Goal: Information Seeking & Learning: Learn about a topic

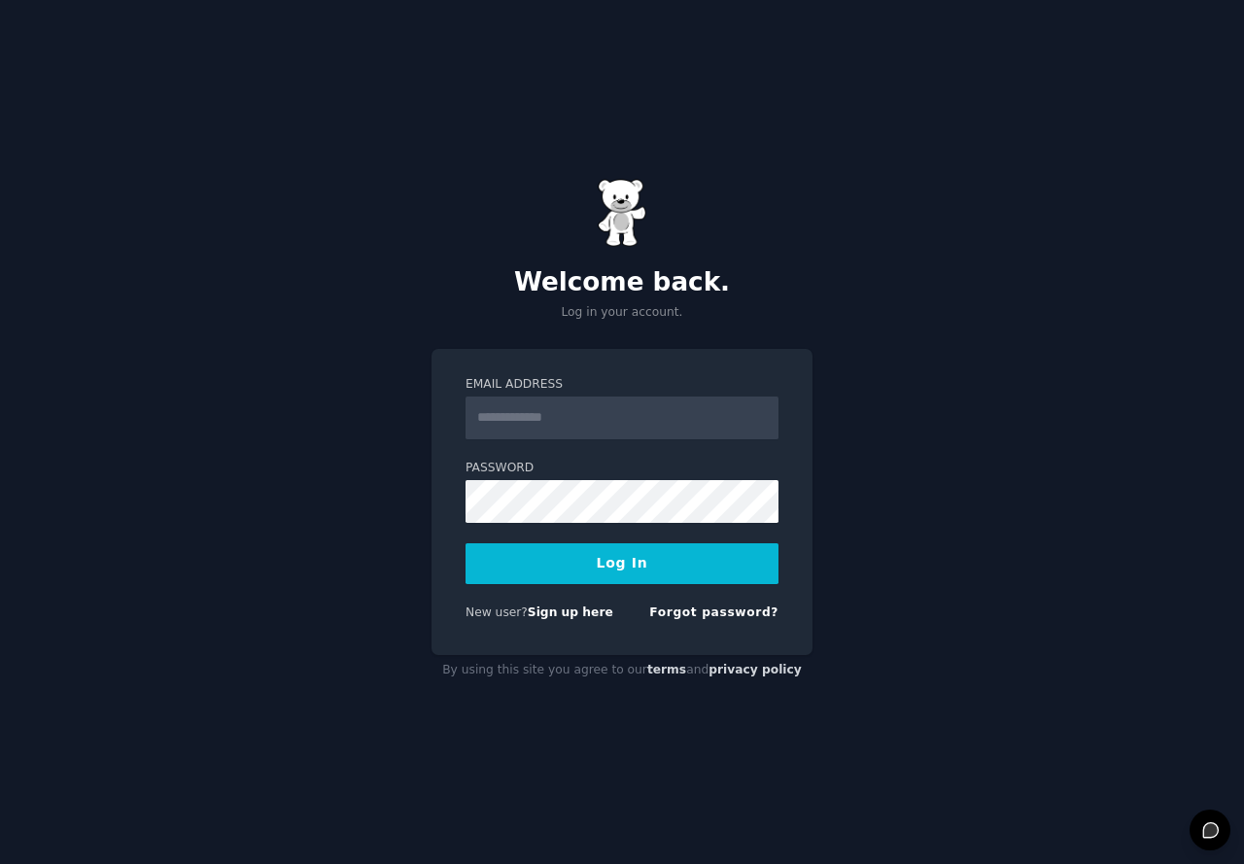
click at [584, 422] on input "Email Address" at bounding box center [621, 417] width 313 height 43
type input "**********"
click at [465, 543] on button "Log In" at bounding box center [621, 563] width 313 height 41
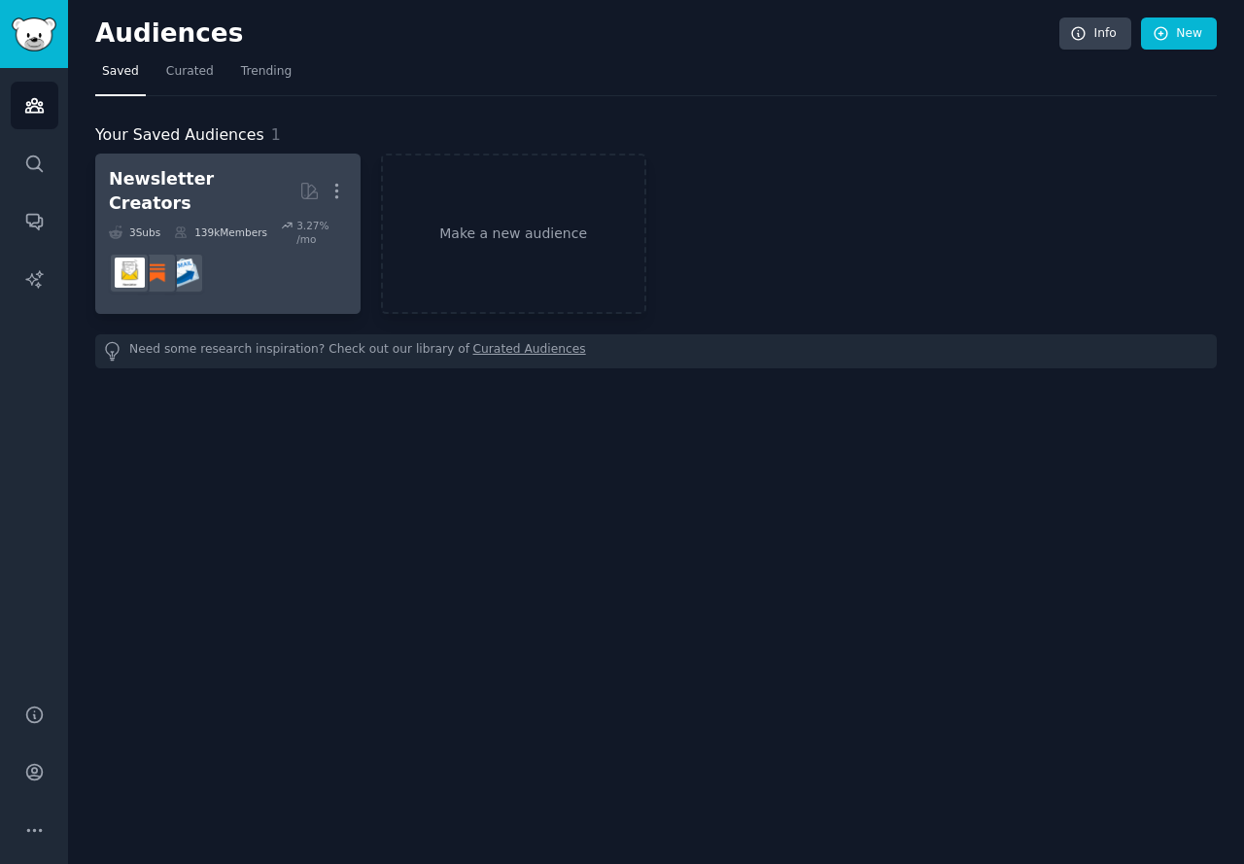
click at [252, 246] on dd at bounding box center [228, 273] width 238 height 54
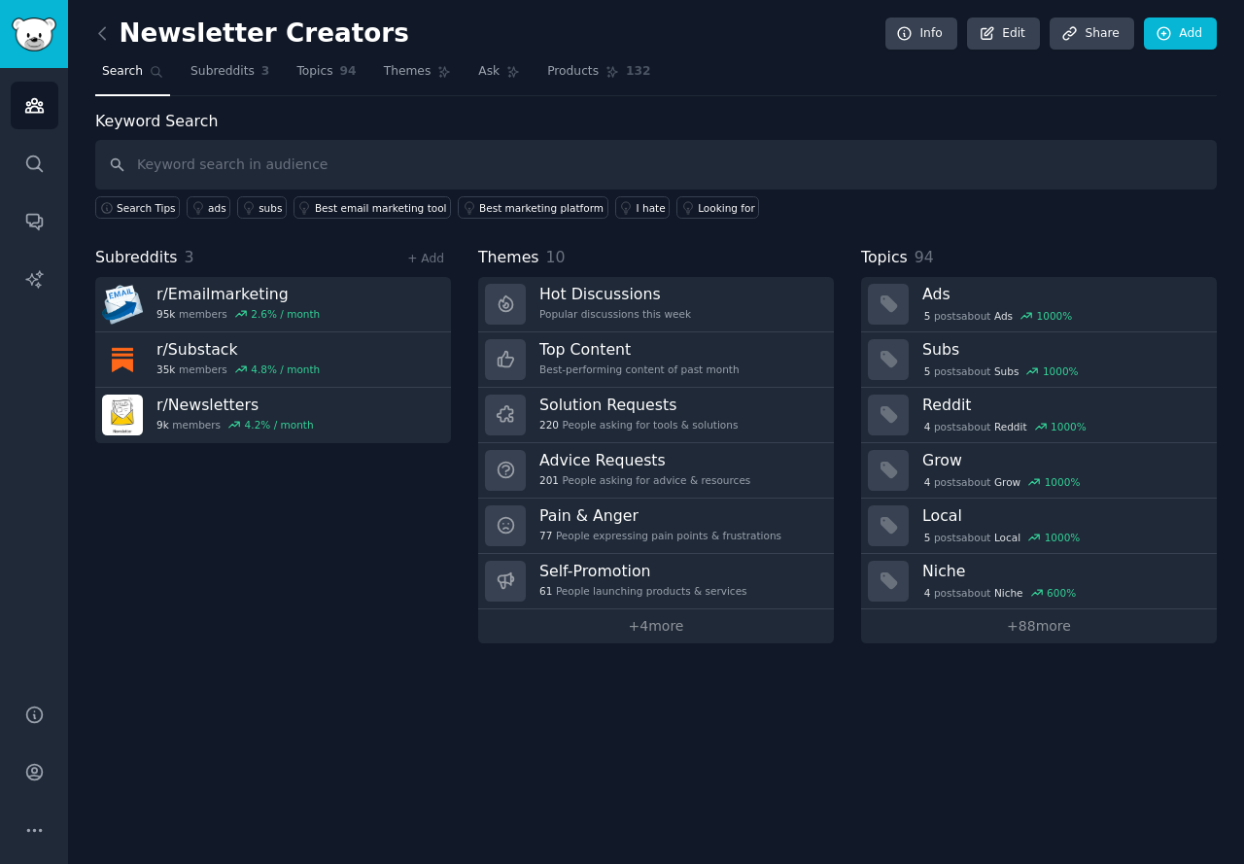
click at [58, 275] on div "Audiences Search Conversations AI Reports" at bounding box center [34, 374] width 68 height 612
click at [50, 285] on link "AI Reports" at bounding box center [35, 280] width 48 height 48
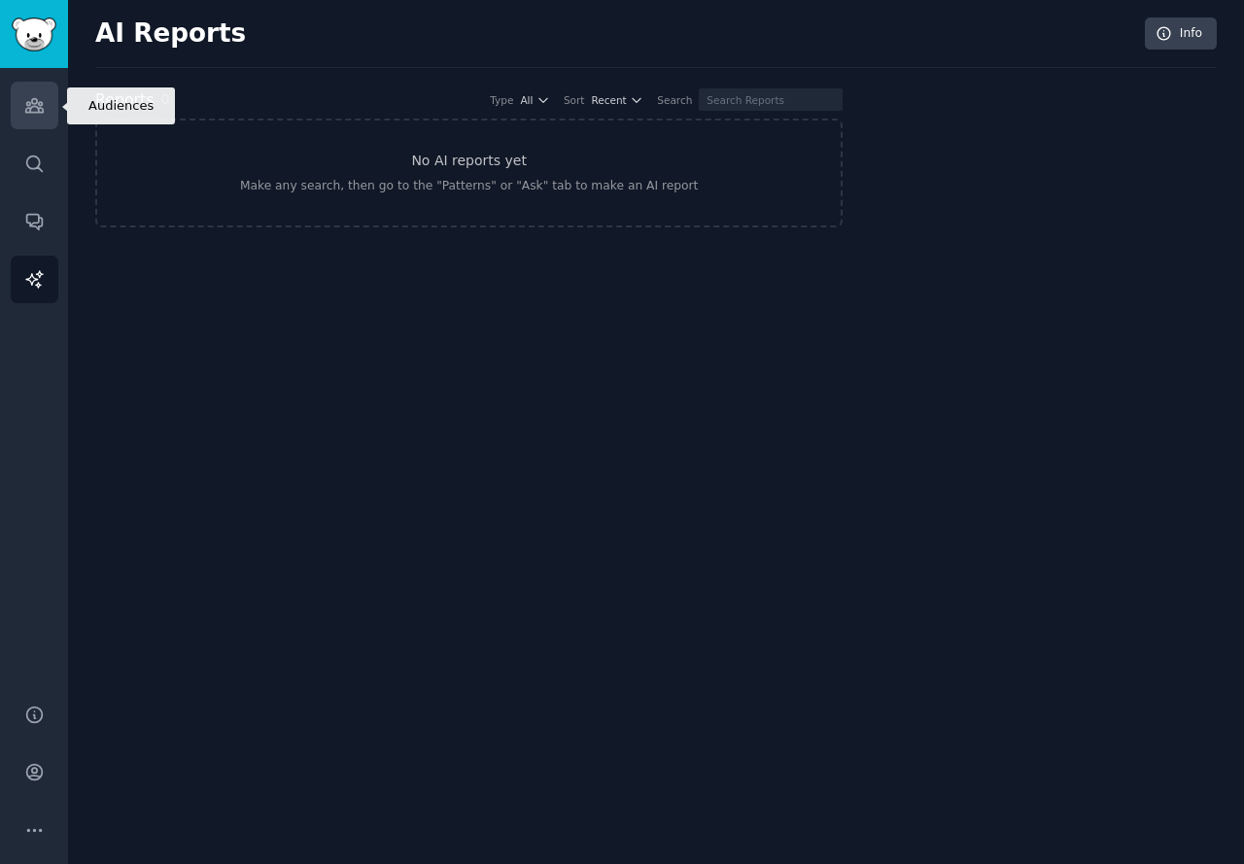
click at [35, 99] on icon "Sidebar" at bounding box center [33, 106] width 17 height 14
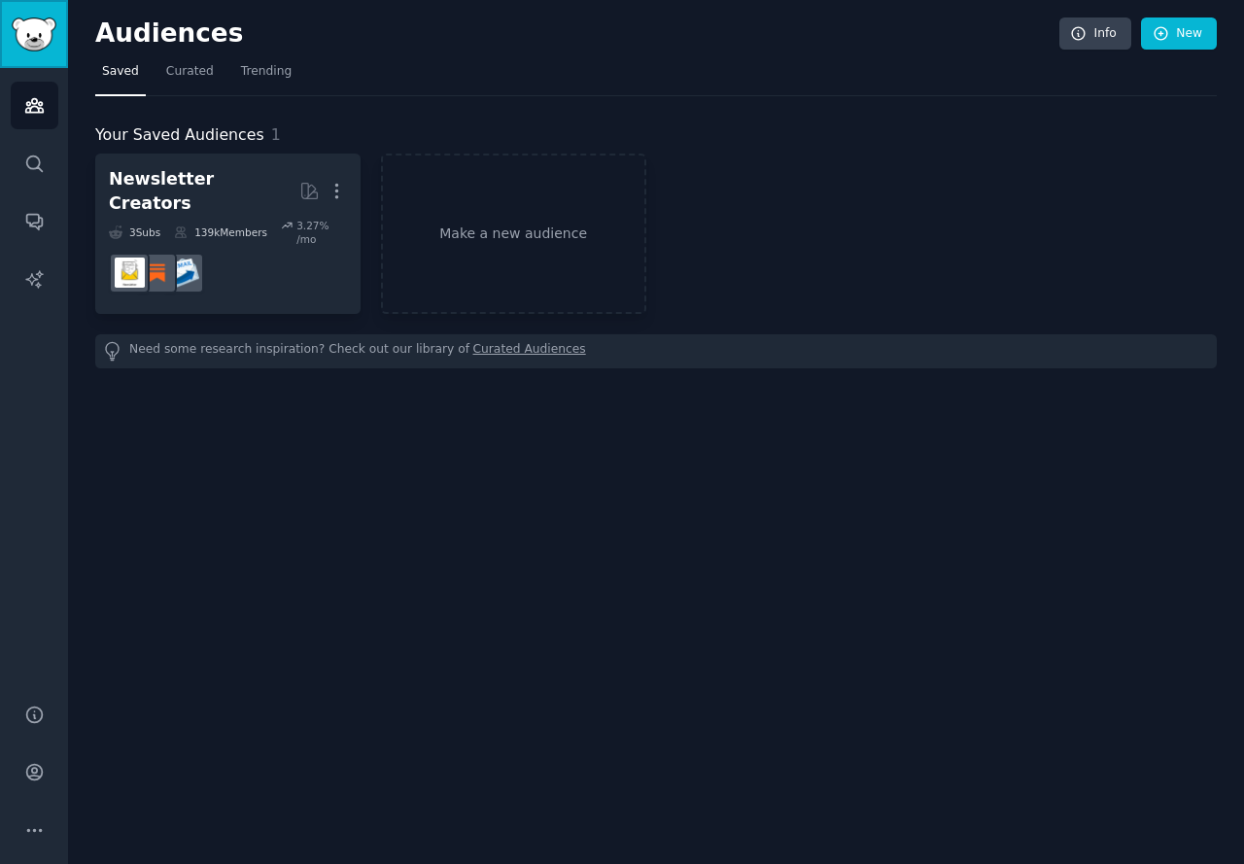
click at [45, 41] on img "Sidebar" at bounding box center [34, 34] width 45 height 34
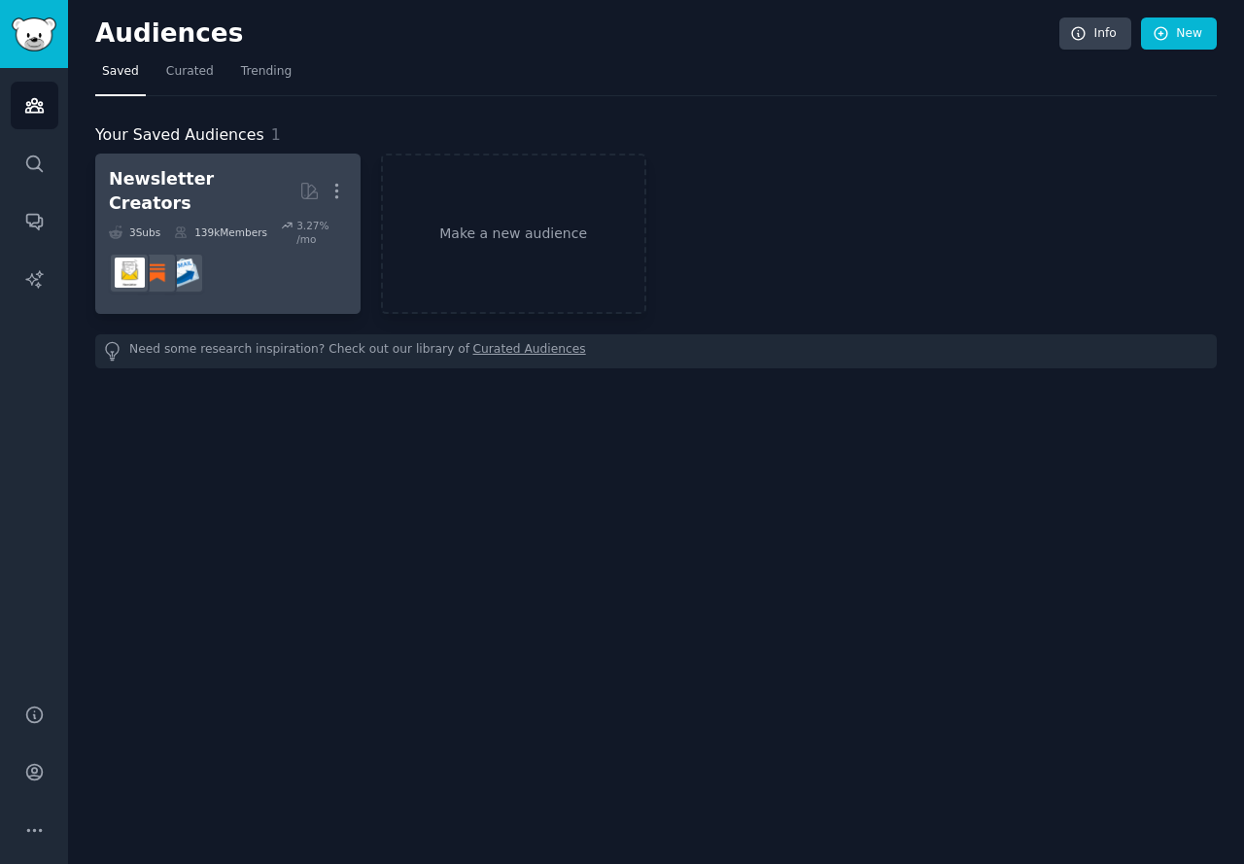
click at [228, 163] on link "Newsletter Creators More 3 Sub s 139k Members 3.27 % /mo" at bounding box center [227, 233] width 265 height 160
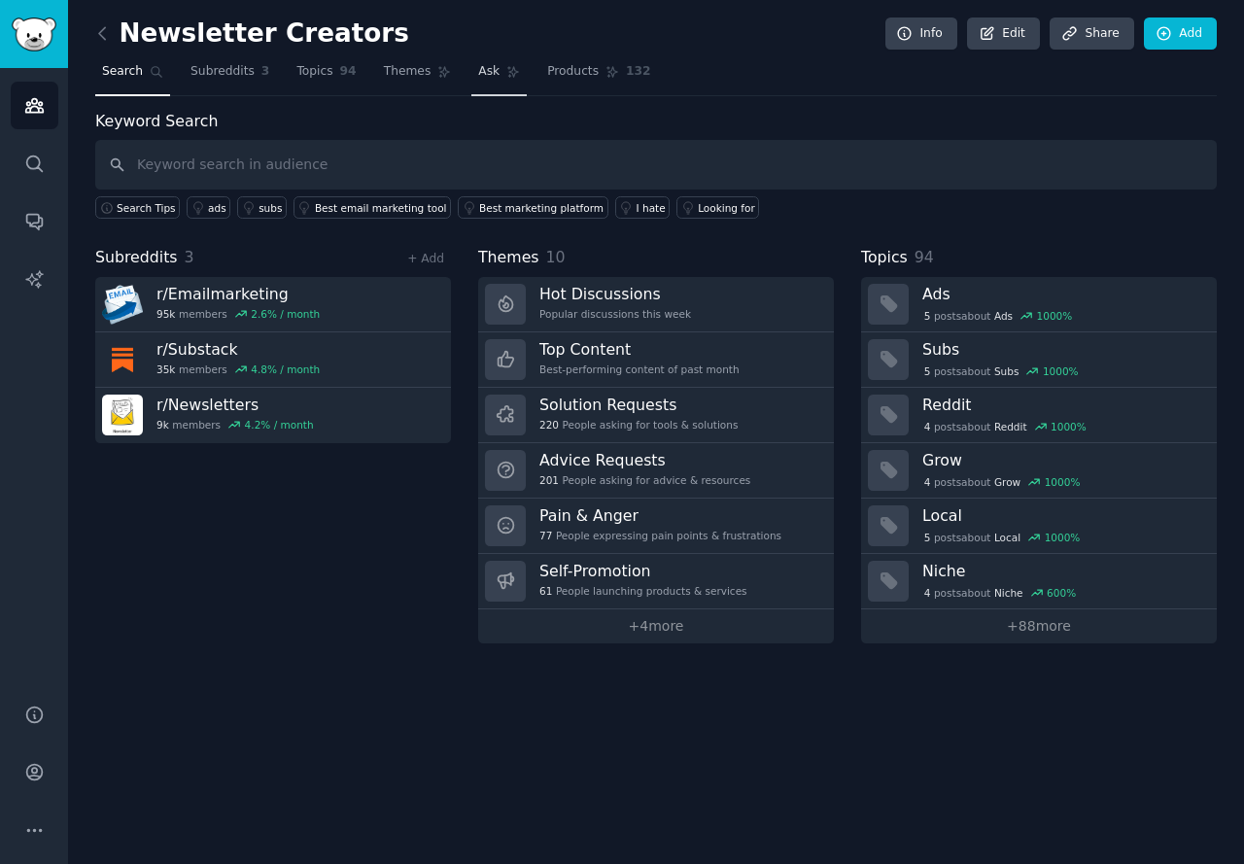
click at [471, 63] on link "Ask" at bounding box center [498, 76] width 55 height 40
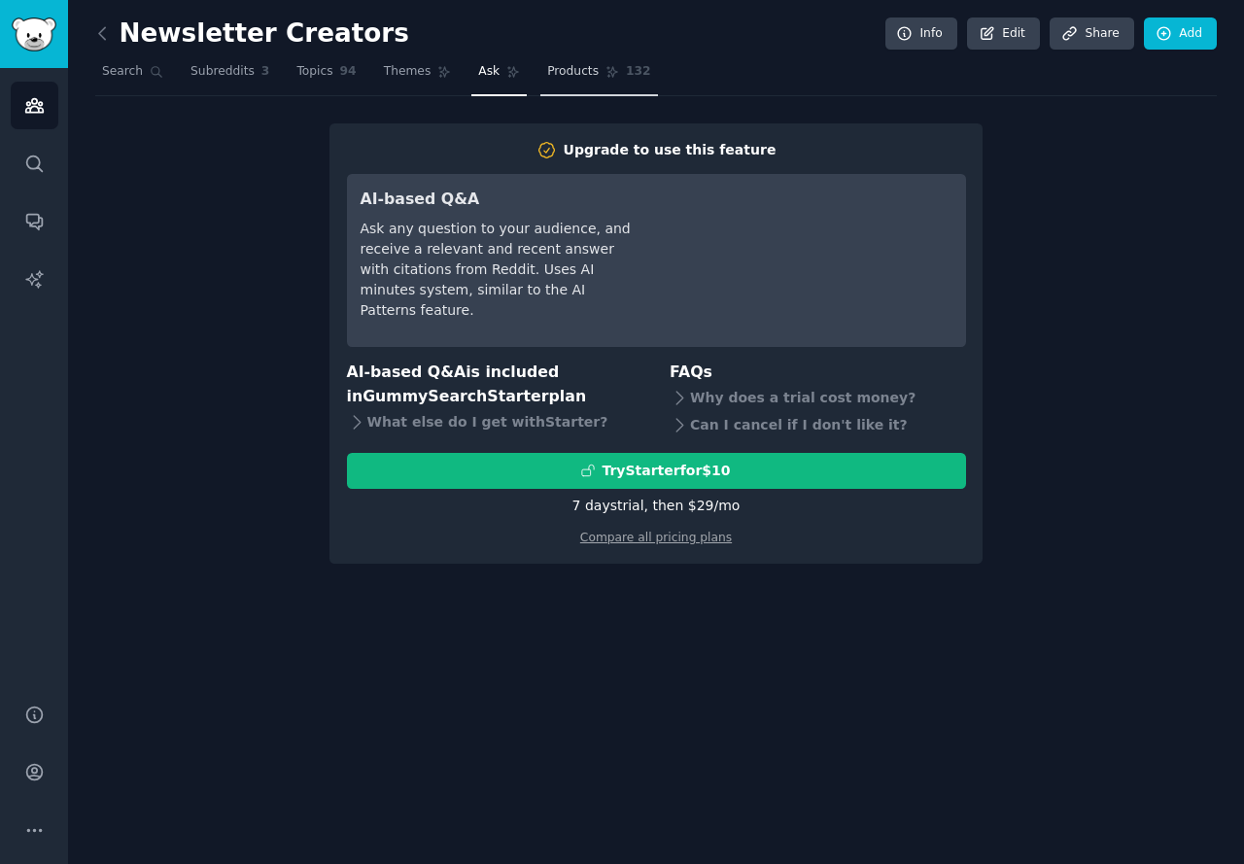
click at [547, 73] on span "Products" at bounding box center [572, 71] width 51 height 17
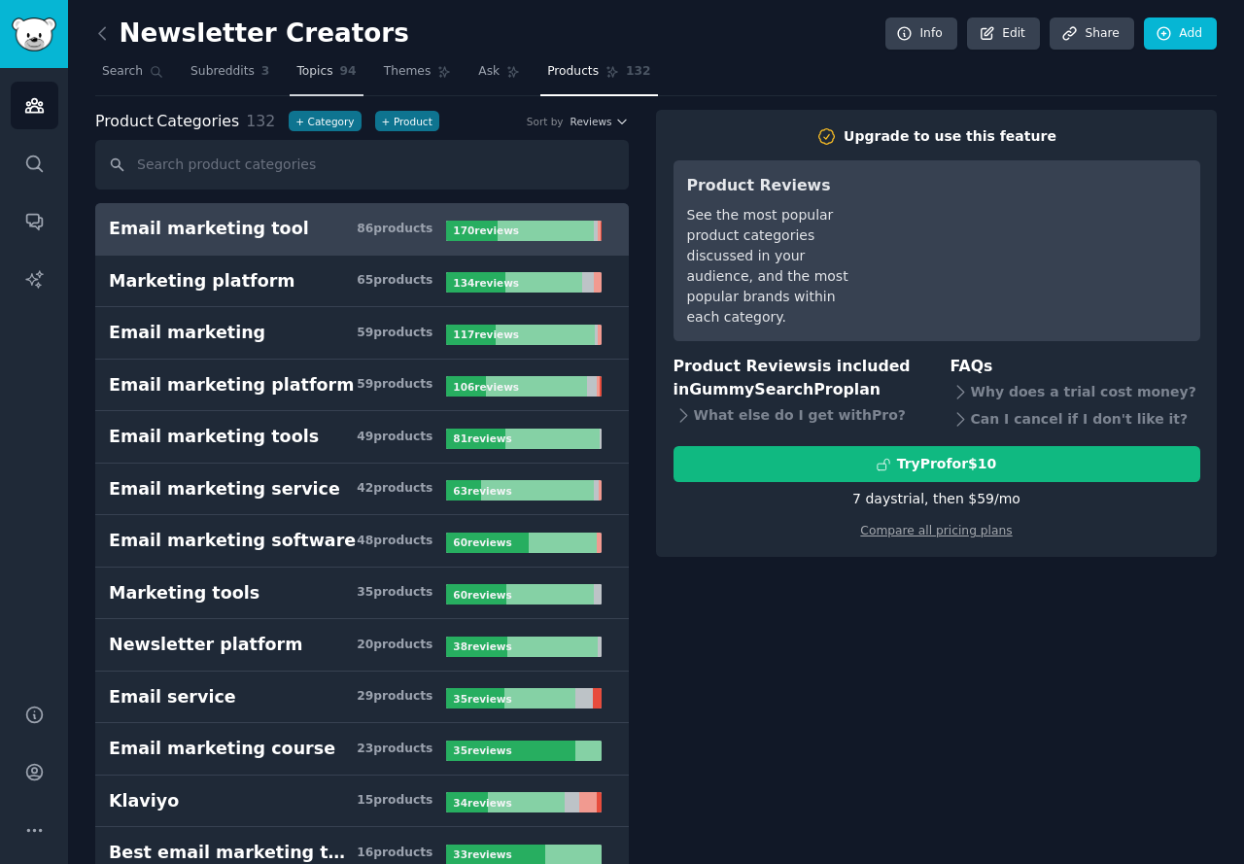
click at [290, 91] on link "Topics 94" at bounding box center [326, 76] width 73 height 40
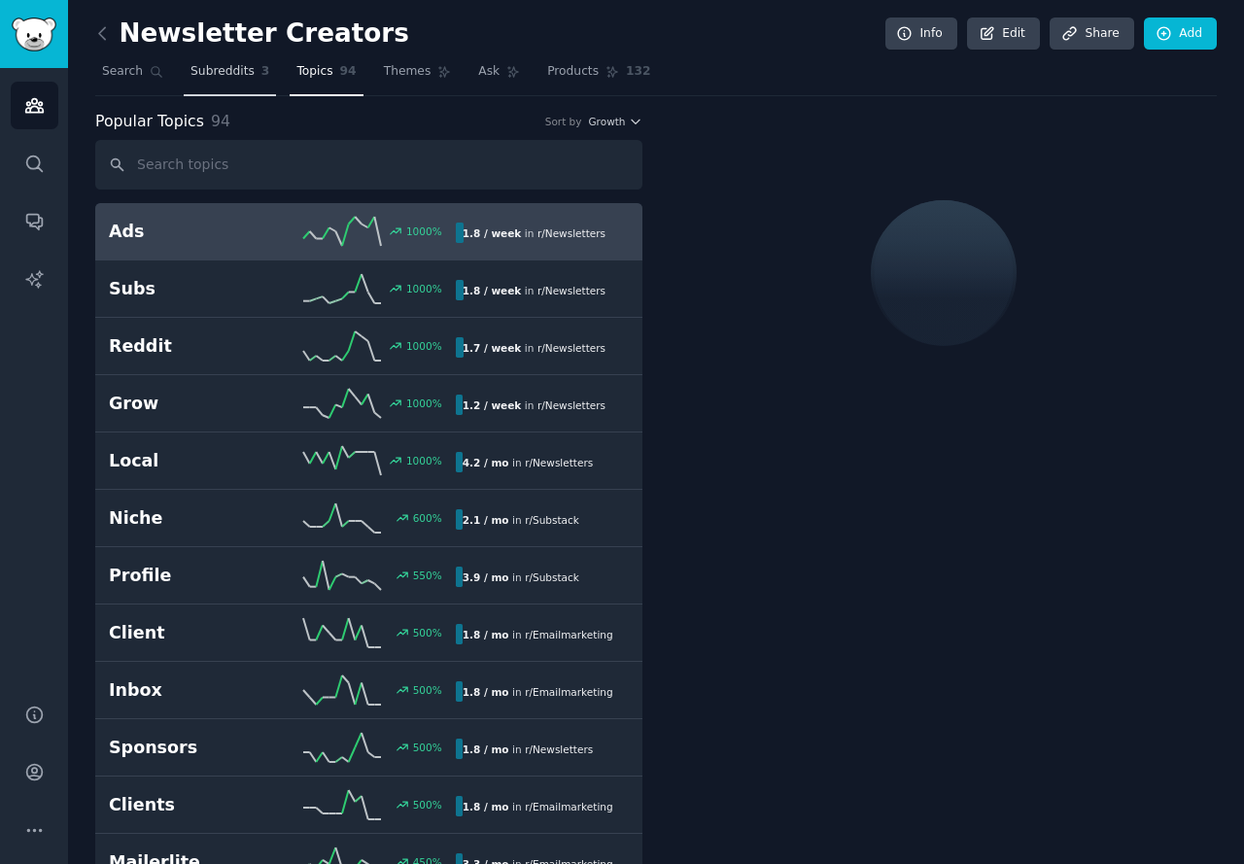
click at [203, 83] on link "Subreddits 3" at bounding box center [230, 76] width 92 height 40
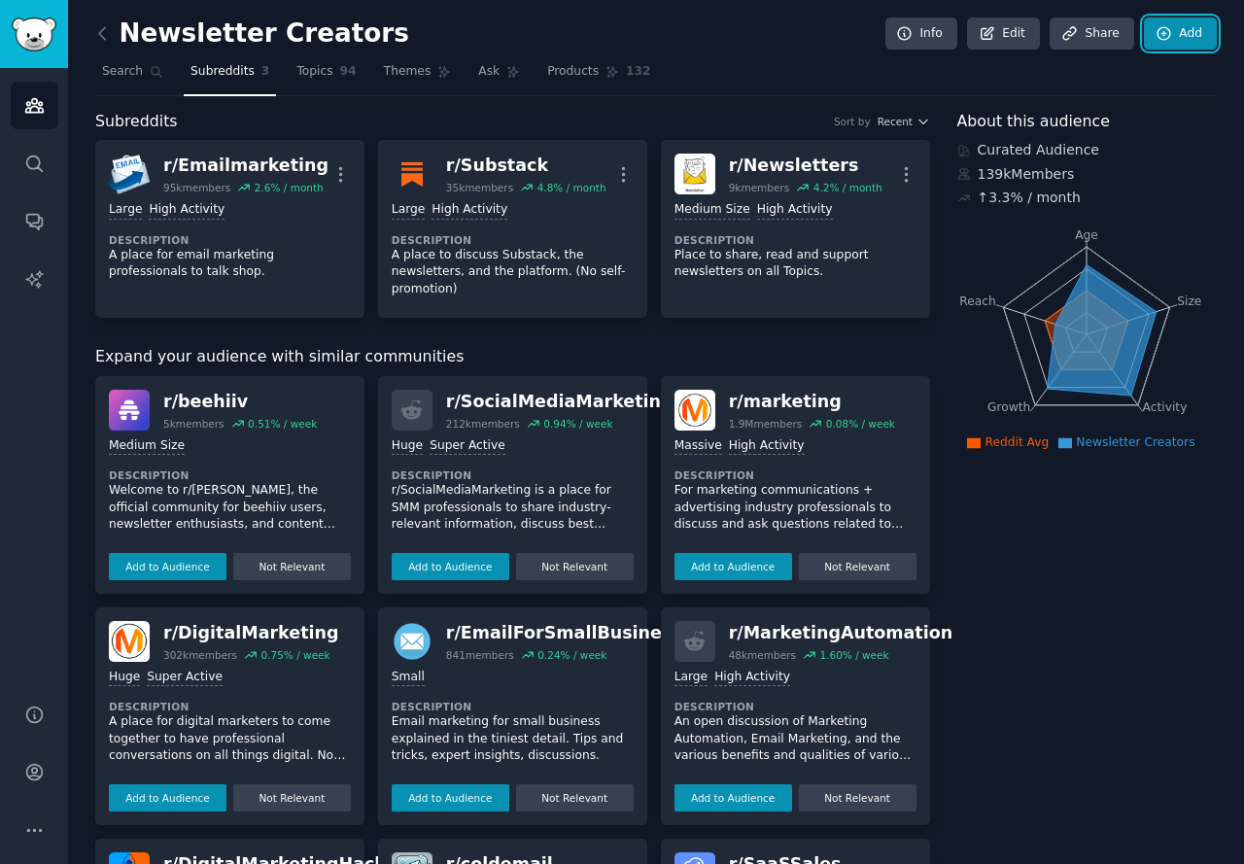
click at [1196, 26] on link "Add" at bounding box center [1179, 33] width 73 height 33
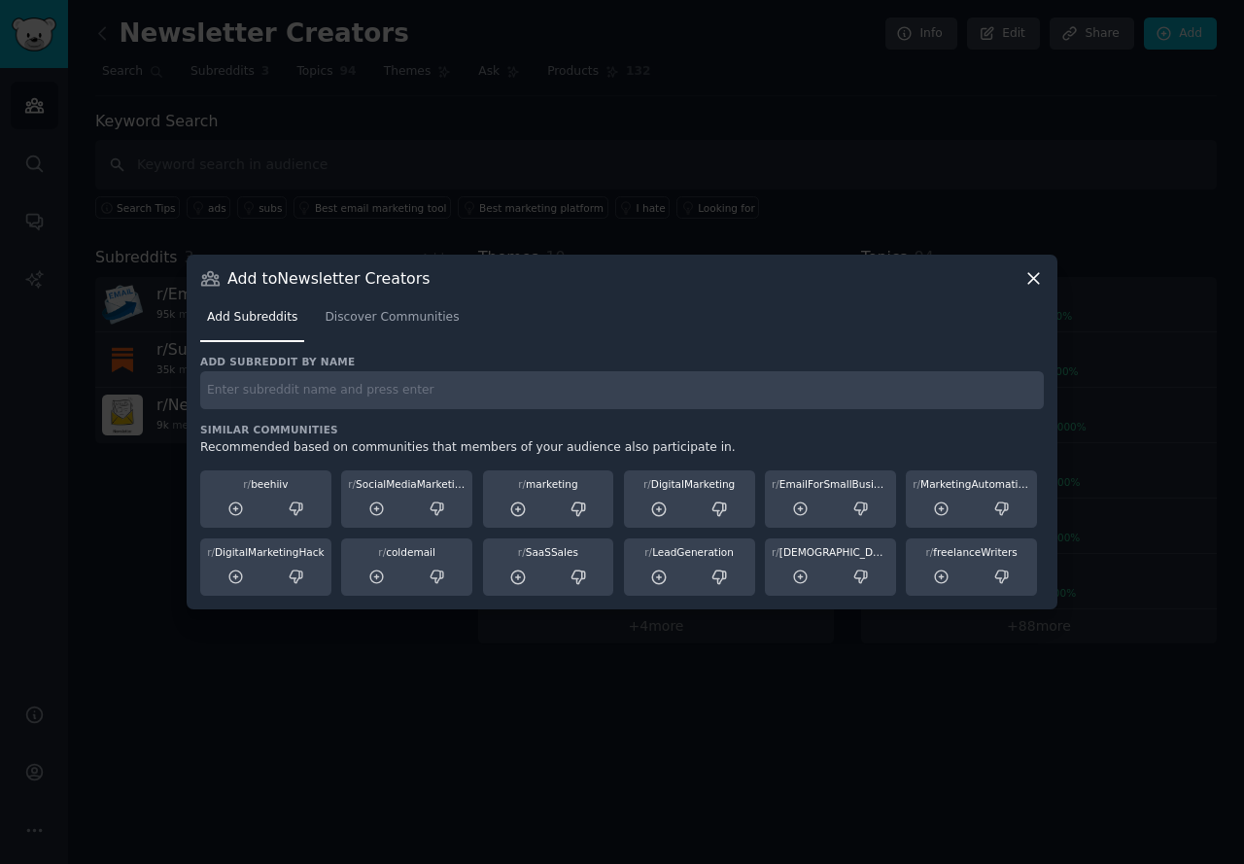
click at [1032, 278] on icon at bounding box center [1033, 278] width 11 height 11
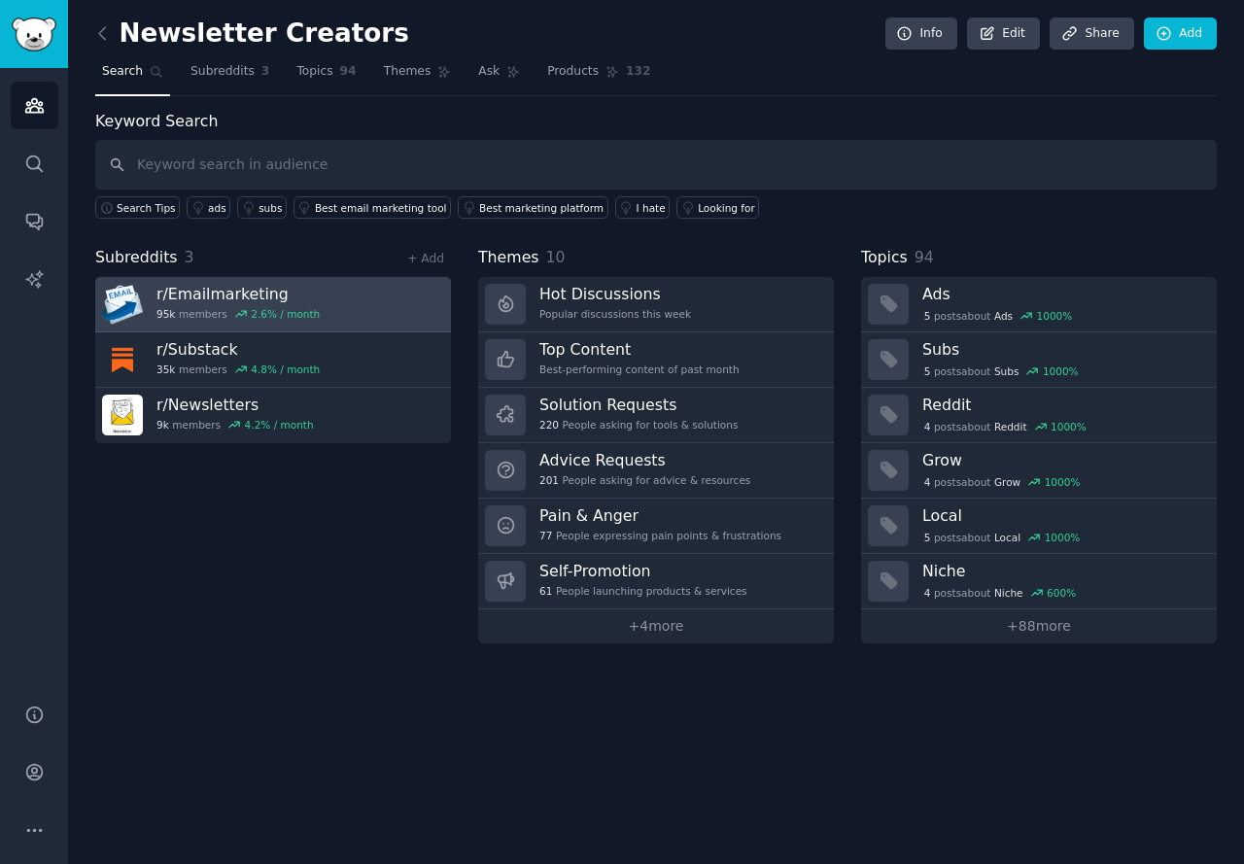
click at [426, 313] on link "r/ Emailmarketing 95k members 2.6 % / month" at bounding box center [273, 304] width 356 height 55
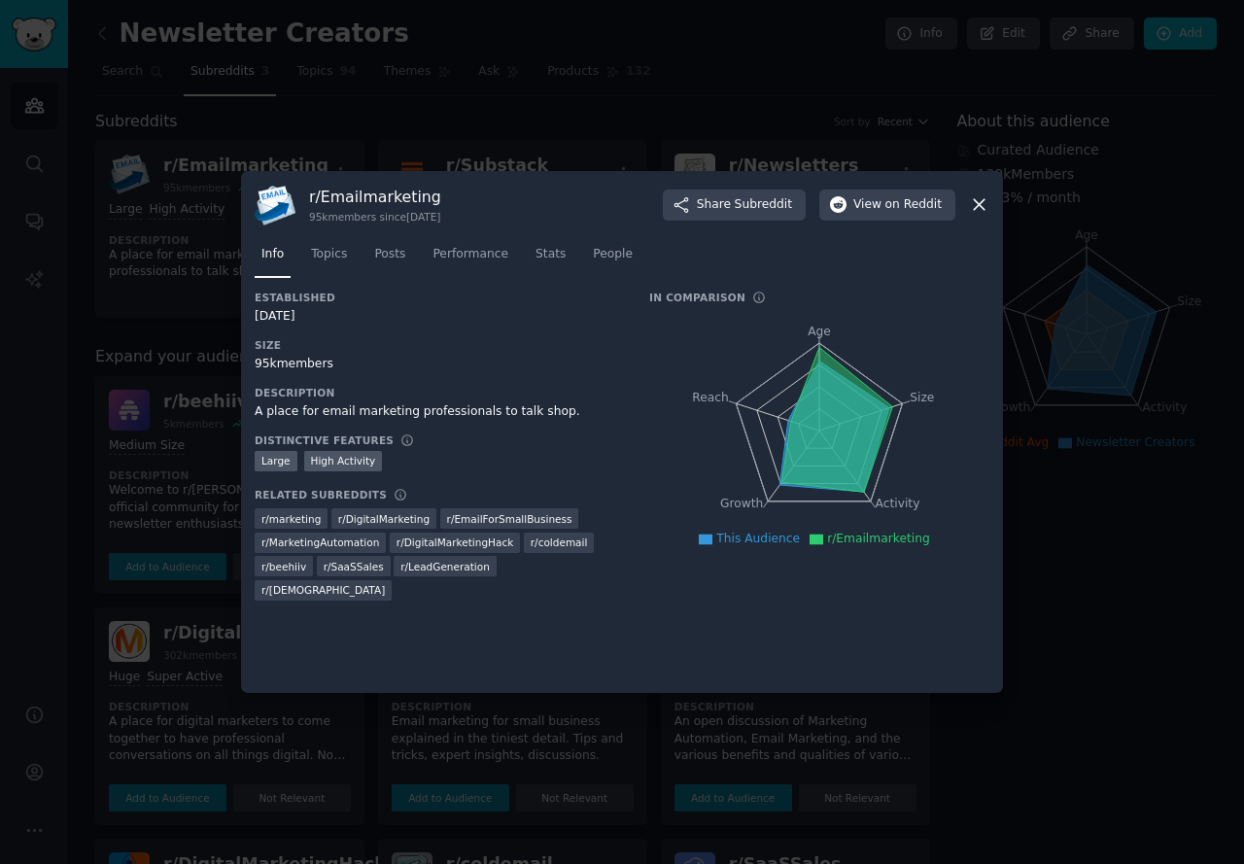
click at [976, 204] on icon at bounding box center [979, 204] width 20 height 20
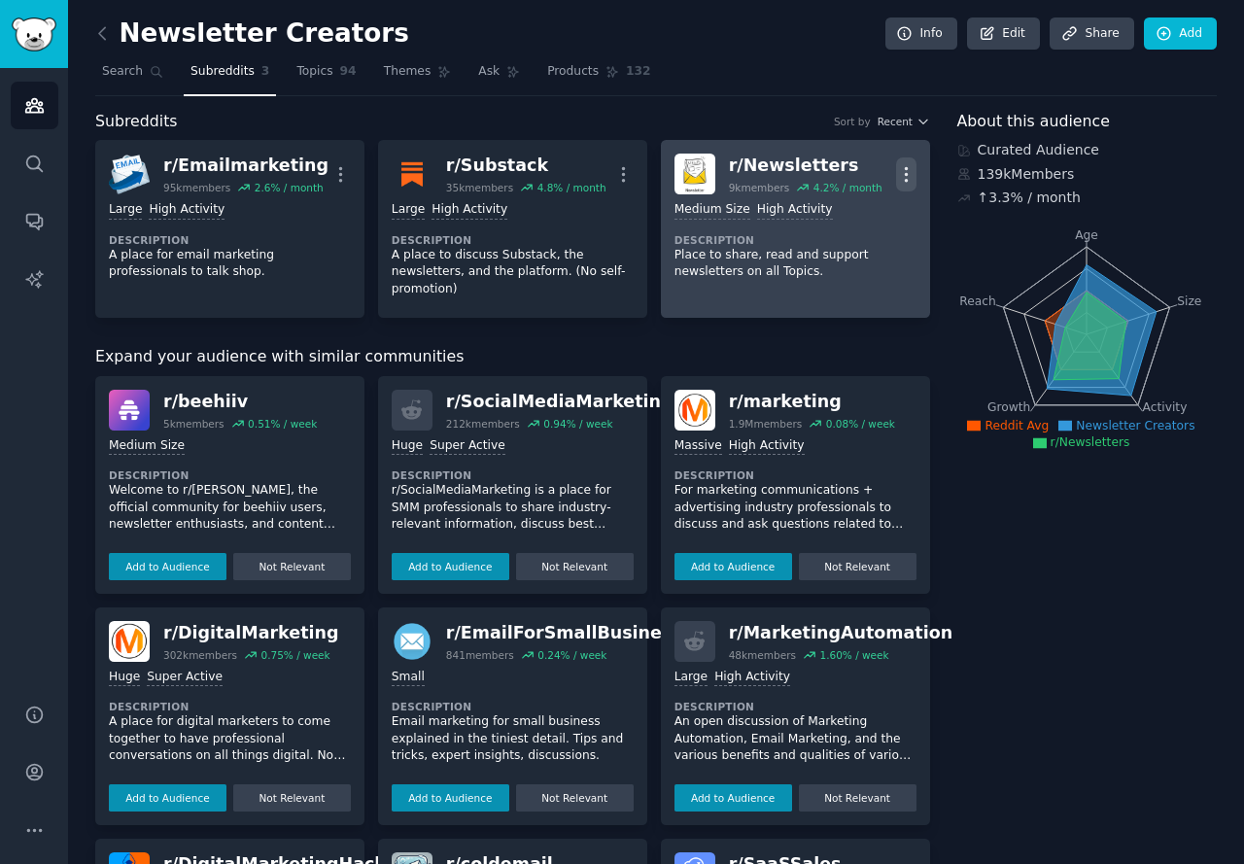
click at [911, 164] on icon "button" at bounding box center [906, 174] width 20 height 20
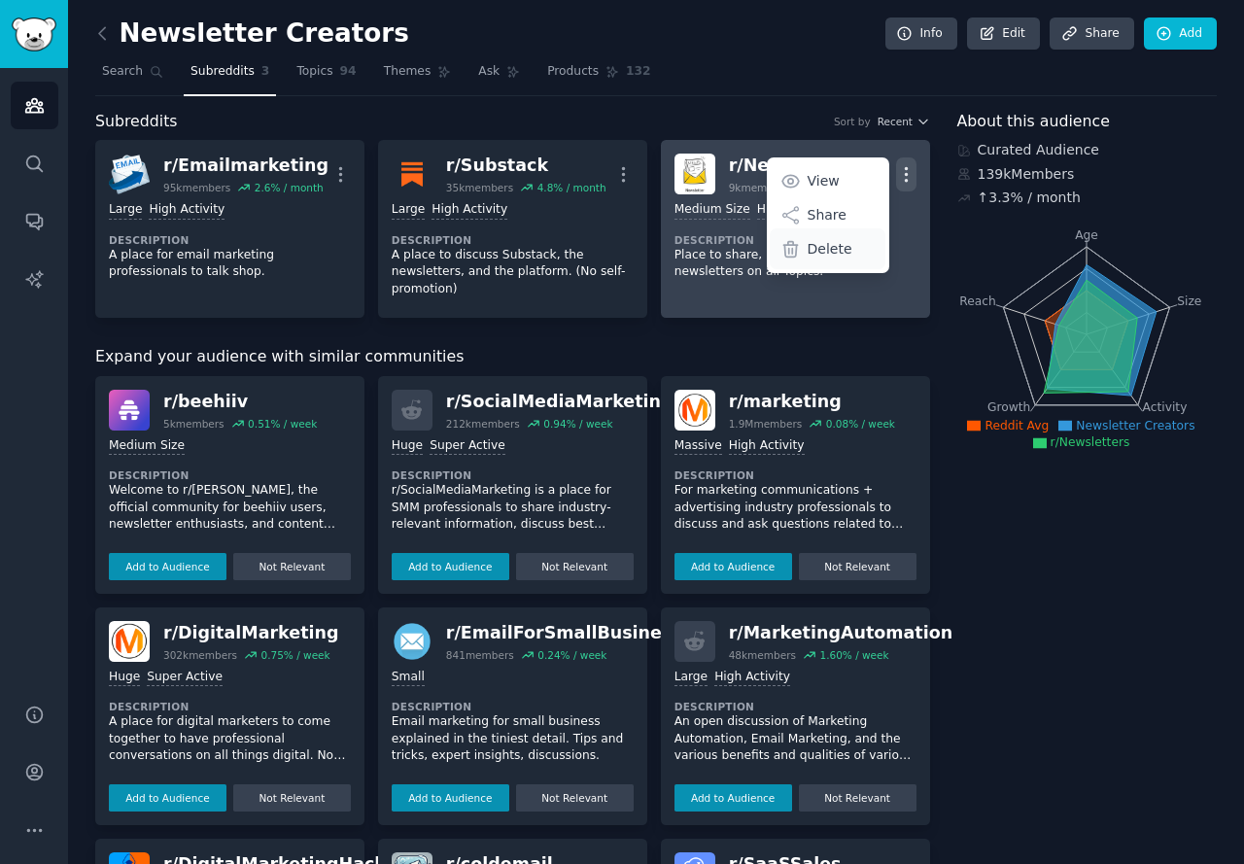
click at [826, 248] on p "Delete" at bounding box center [829, 249] width 45 height 20
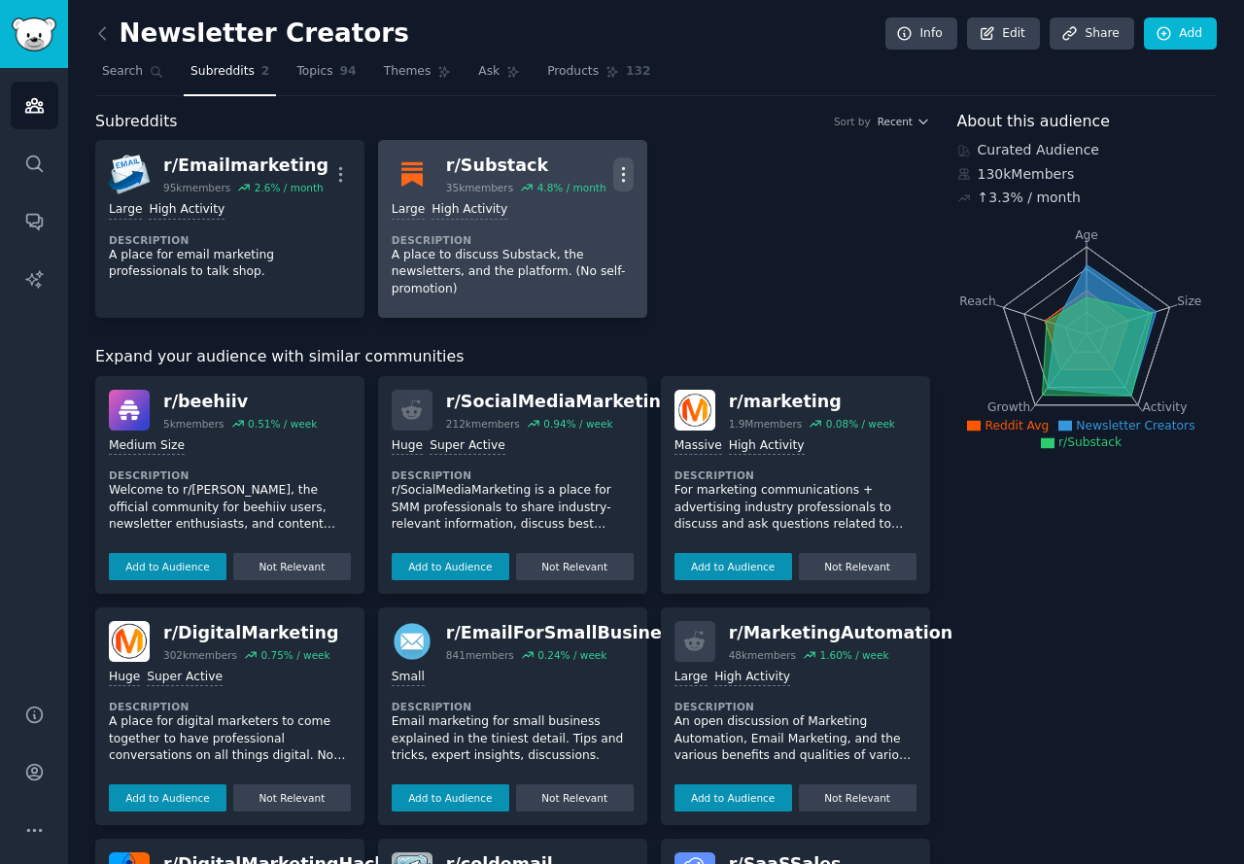
click at [624, 159] on button "More" at bounding box center [623, 174] width 20 height 34
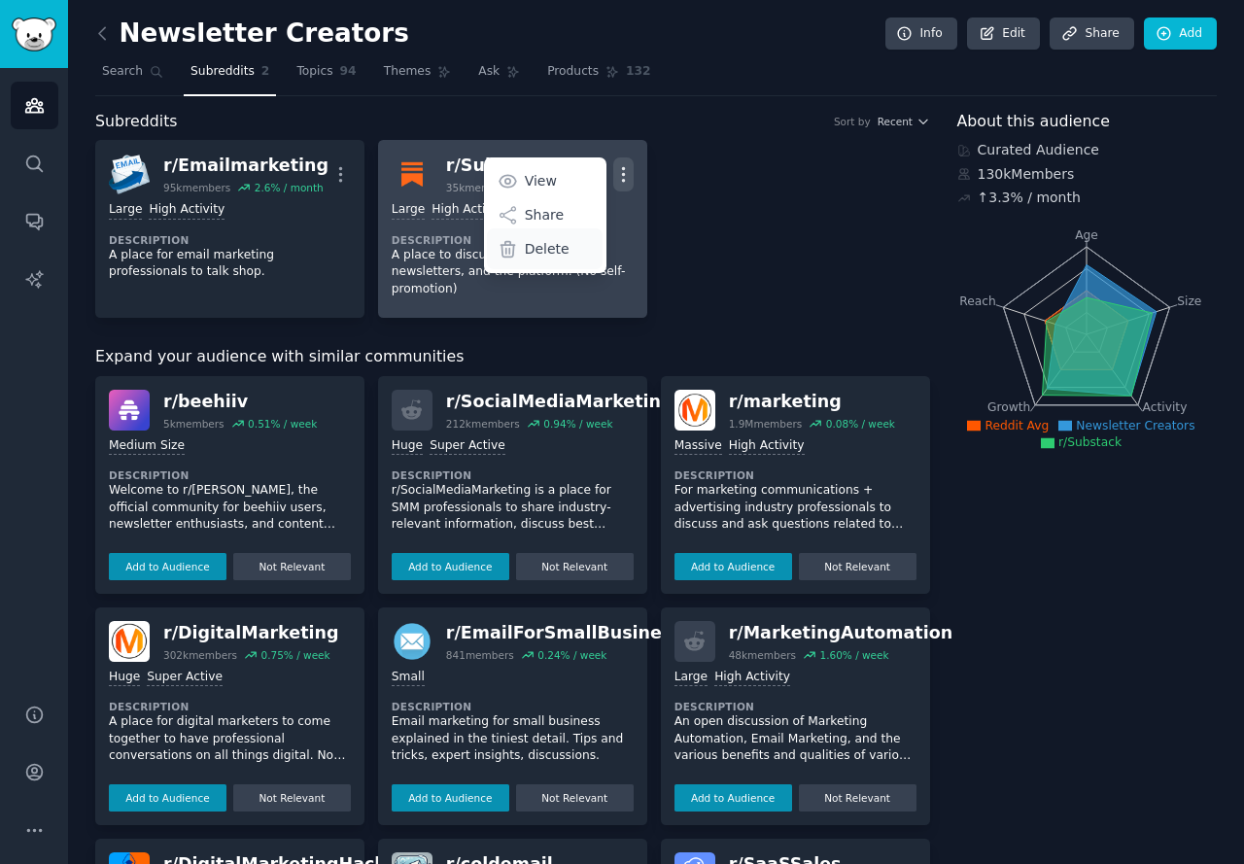
click at [577, 251] on div "Delete" at bounding box center [545, 248] width 116 height 41
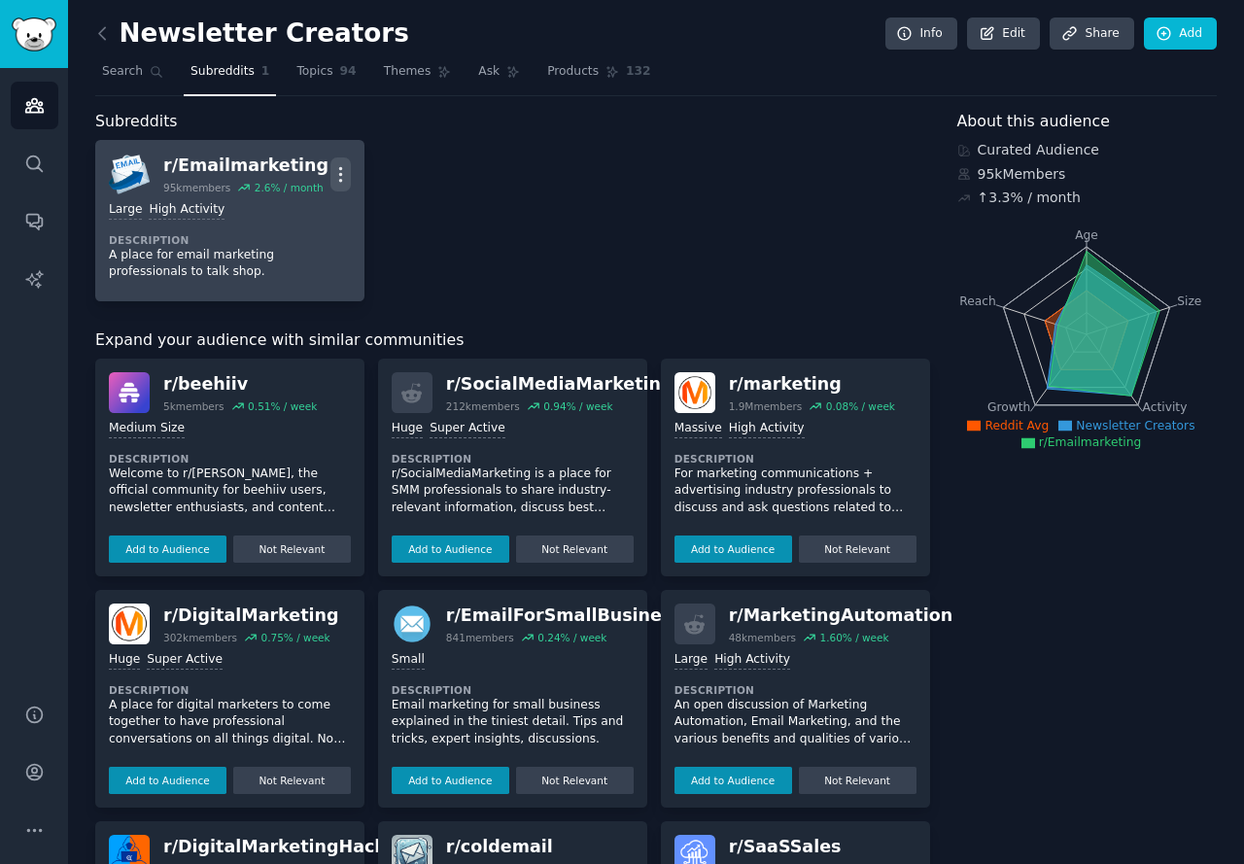
click at [346, 171] on icon "button" at bounding box center [340, 174] width 20 height 20
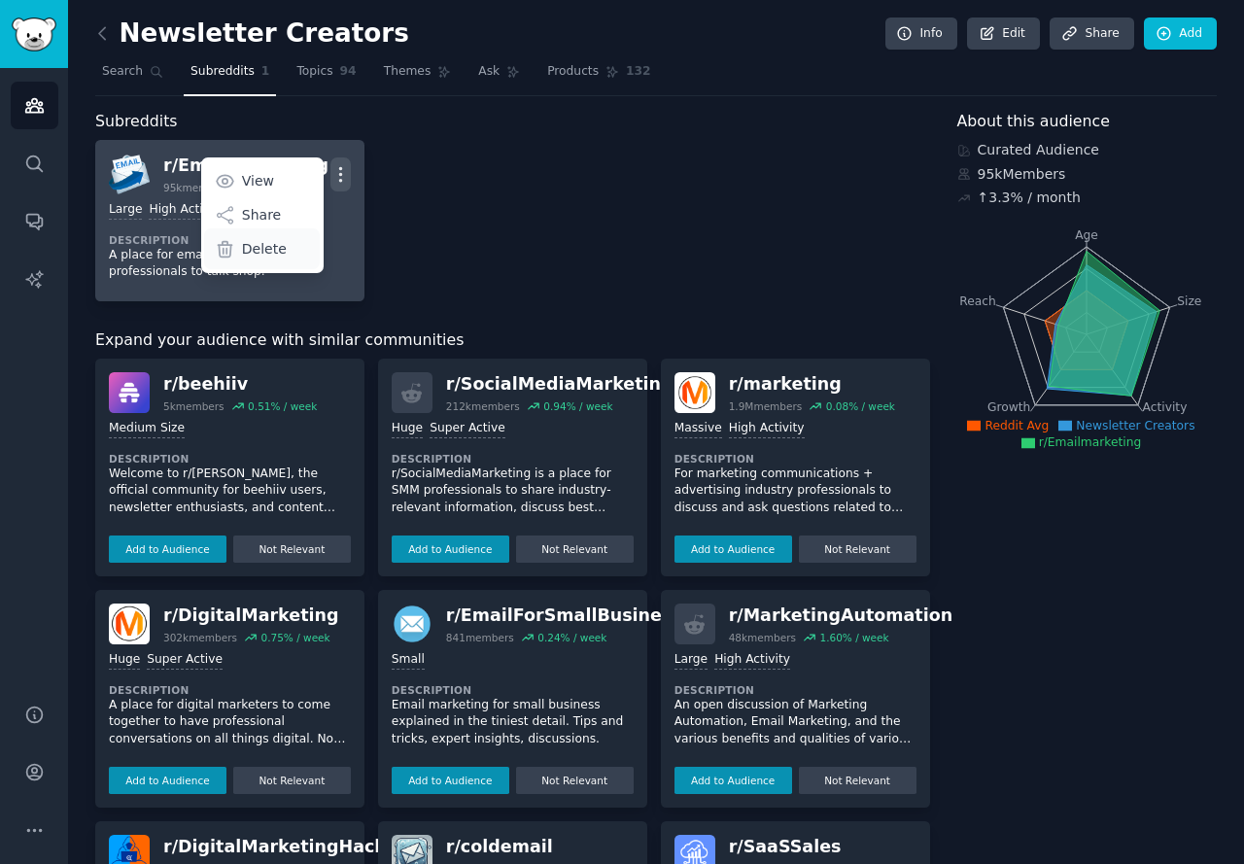
click at [300, 256] on div "Delete" at bounding box center [262, 248] width 116 height 41
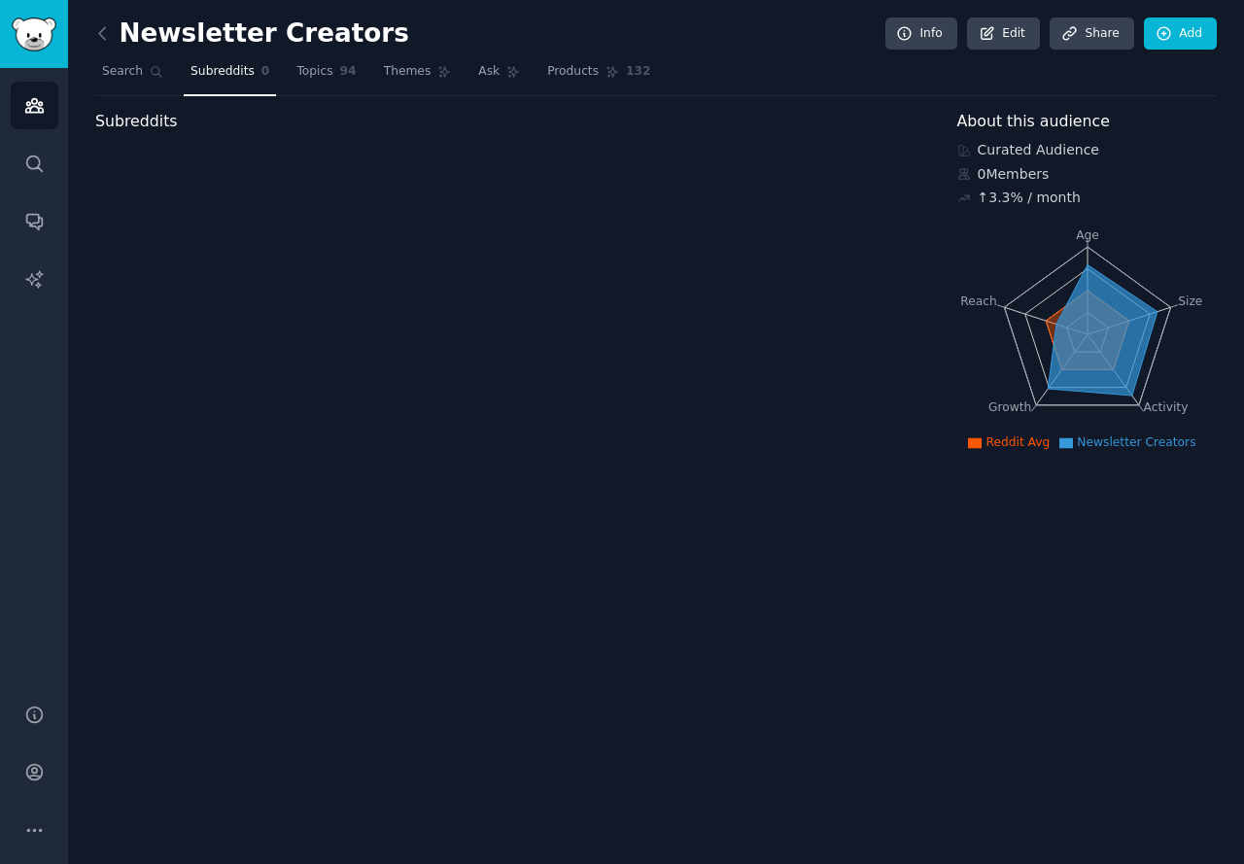
click at [260, 76] on link "Subreddits 0" at bounding box center [230, 76] width 92 height 40
click at [305, 73] on span "Topics" at bounding box center [314, 71] width 36 height 17
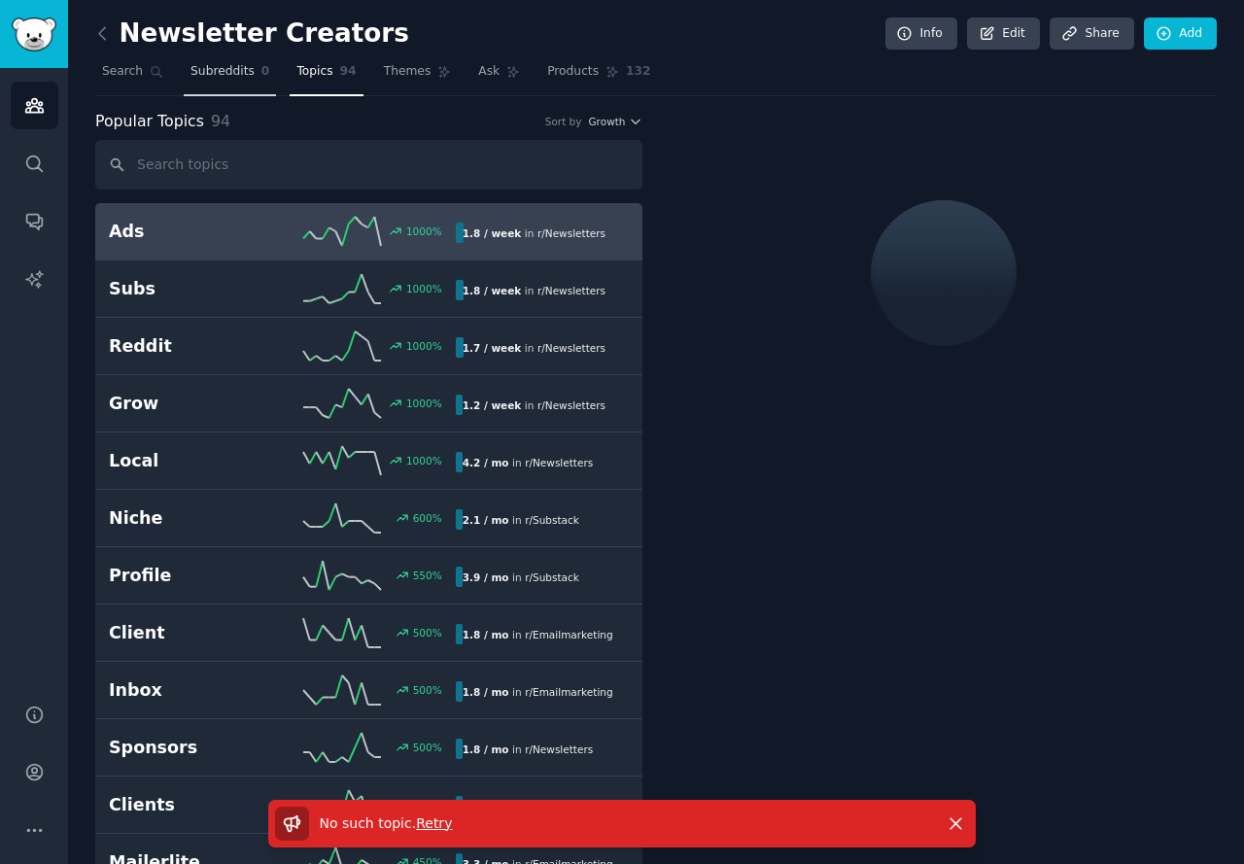
click at [217, 79] on span "Subreddits" at bounding box center [222, 71] width 64 height 17
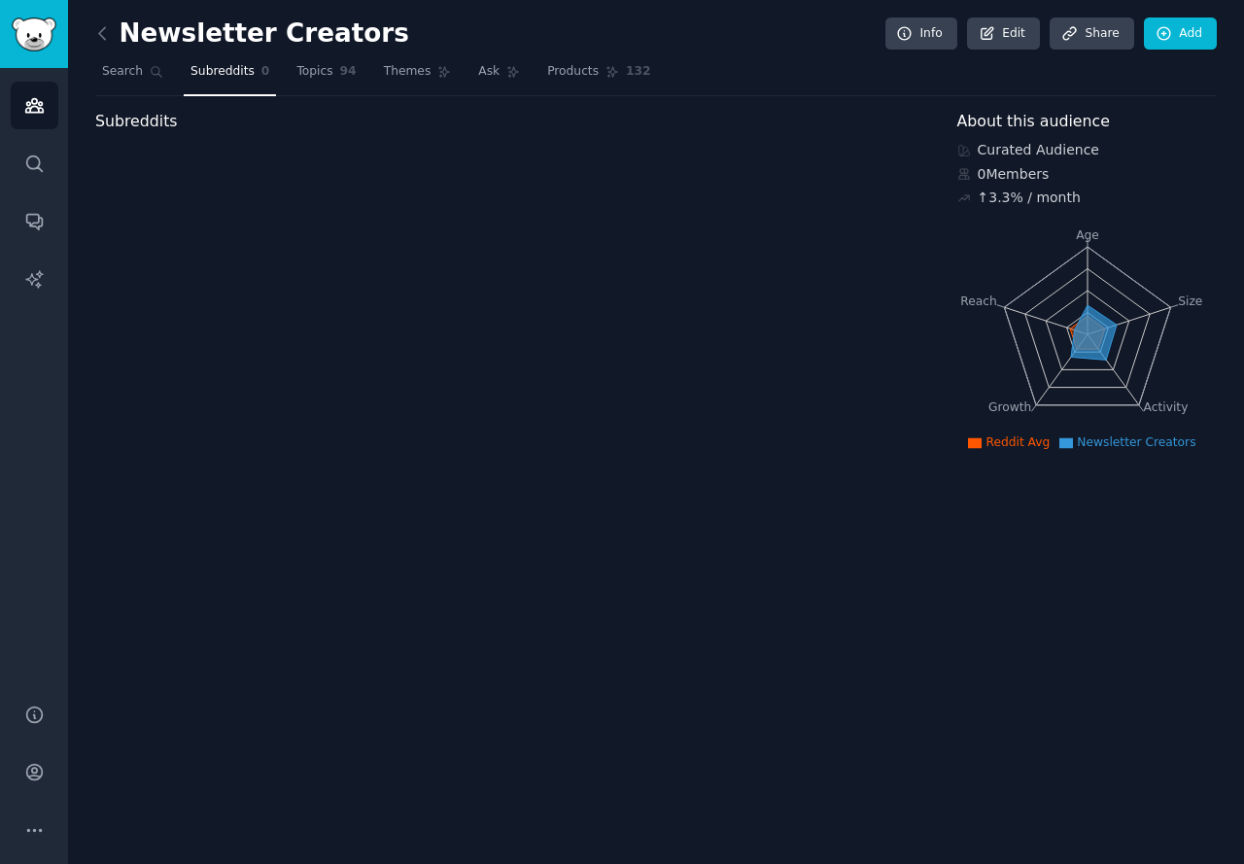
click at [190, 74] on span "Subreddits" at bounding box center [222, 71] width 64 height 17
click at [119, 84] on link "Search" at bounding box center [132, 76] width 75 height 40
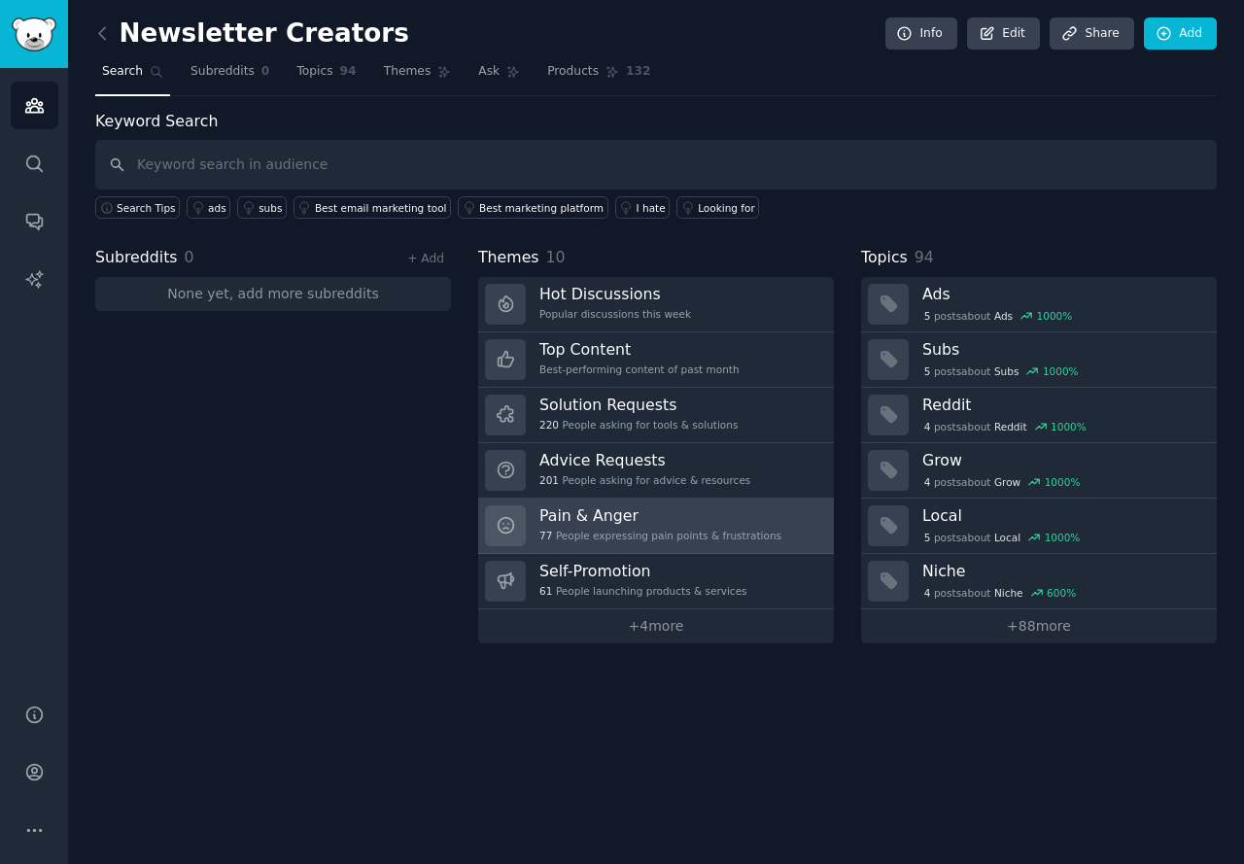
click at [773, 515] on link "Pain & Anger 77 People expressing pain points & frustrations" at bounding box center [656, 525] width 356 height 55
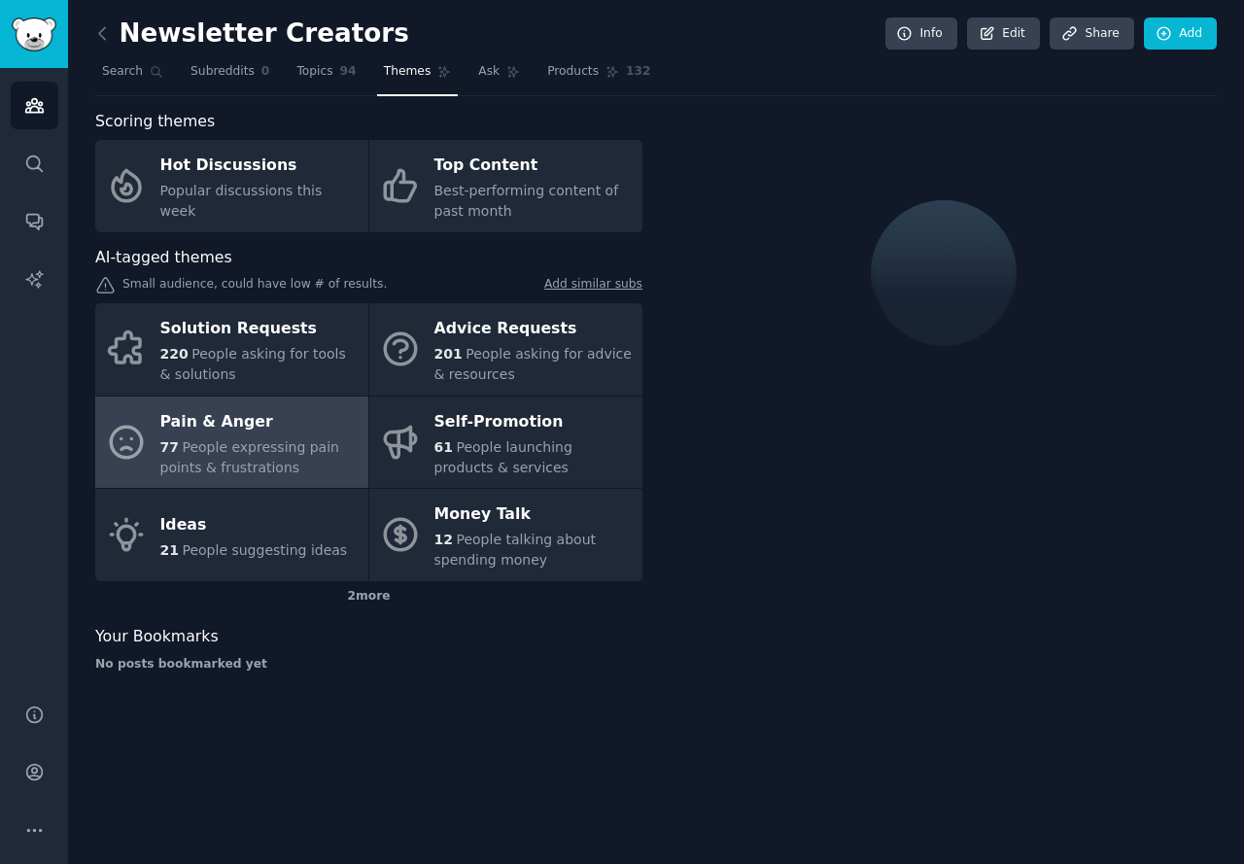
click at [236, 450] on span "People expressing pain points & frustrations" at bounding box center [249, 457] width 179 height 36
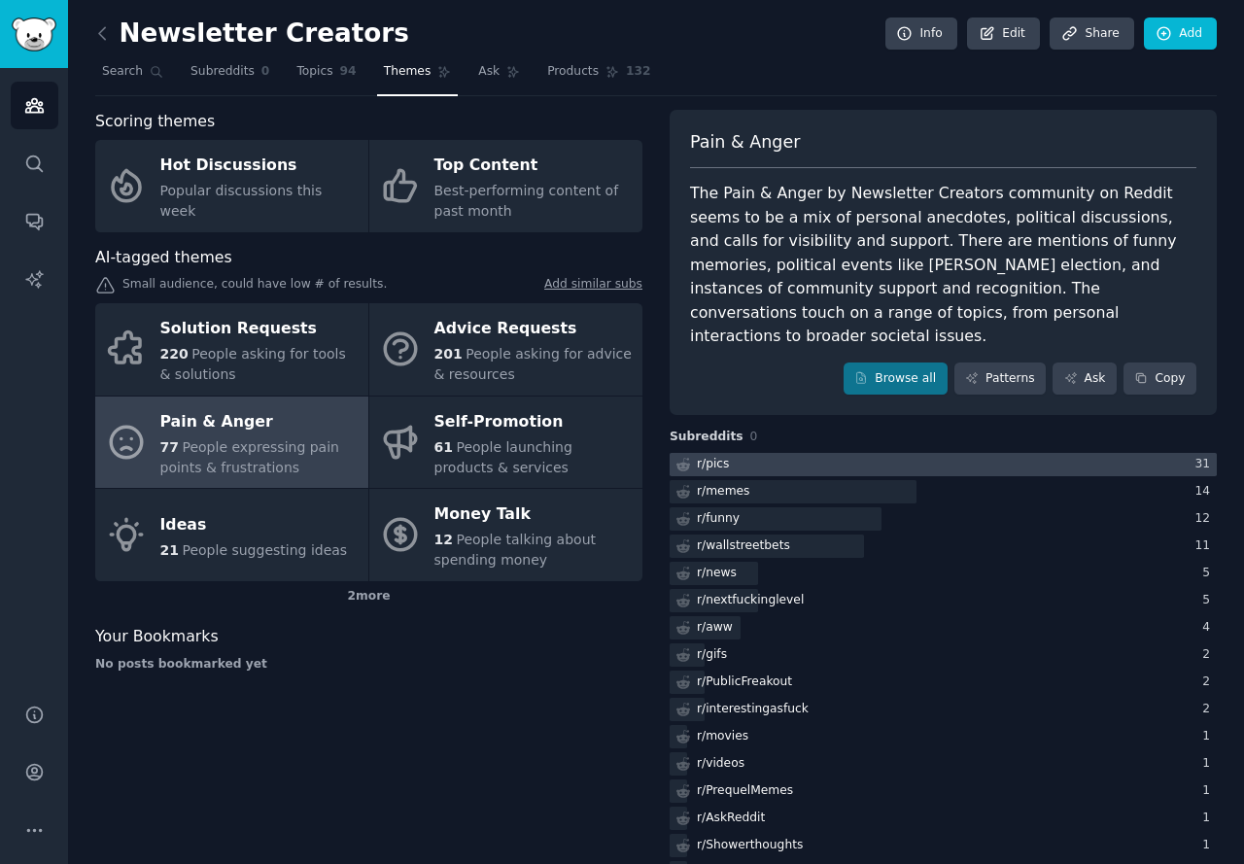
click at [835, 453] on div at bounding box center [942, 465] width 547 height 24
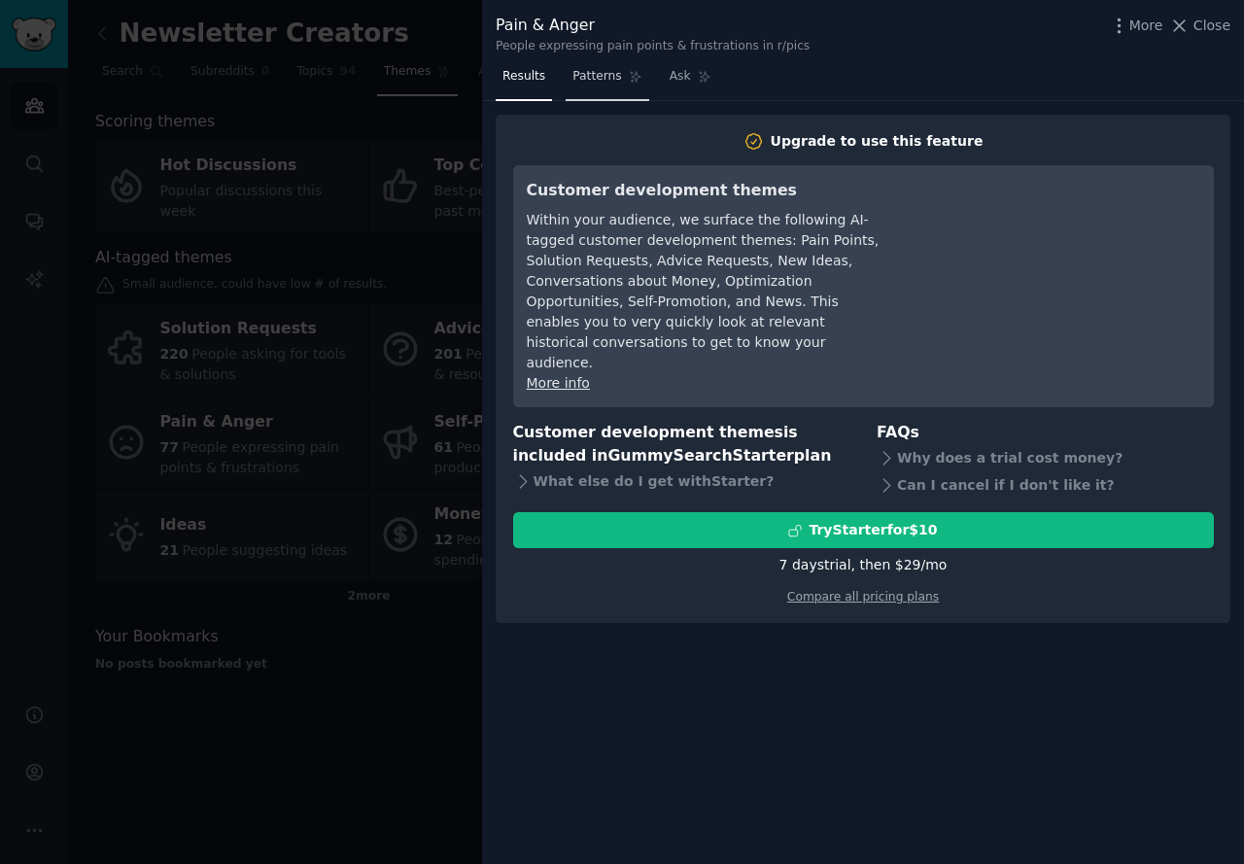
click at [574, 80] on span "Patterns" at bounding box center [596, 76] width 49 height 17
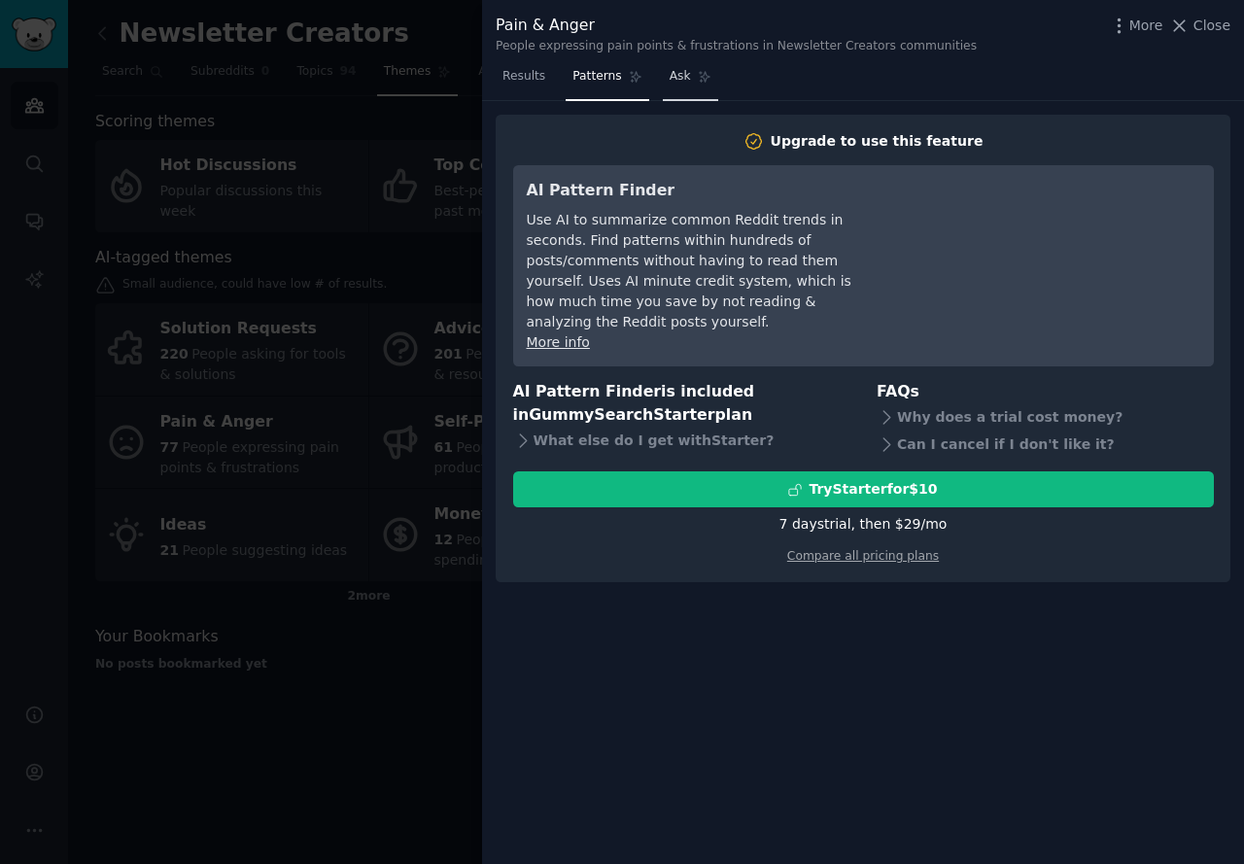
click at [670, 85] on link "Ask" at bounding box center [690, 81] width 55 height 40
